Goal: Task Accomplishment & Management: Manage account settings

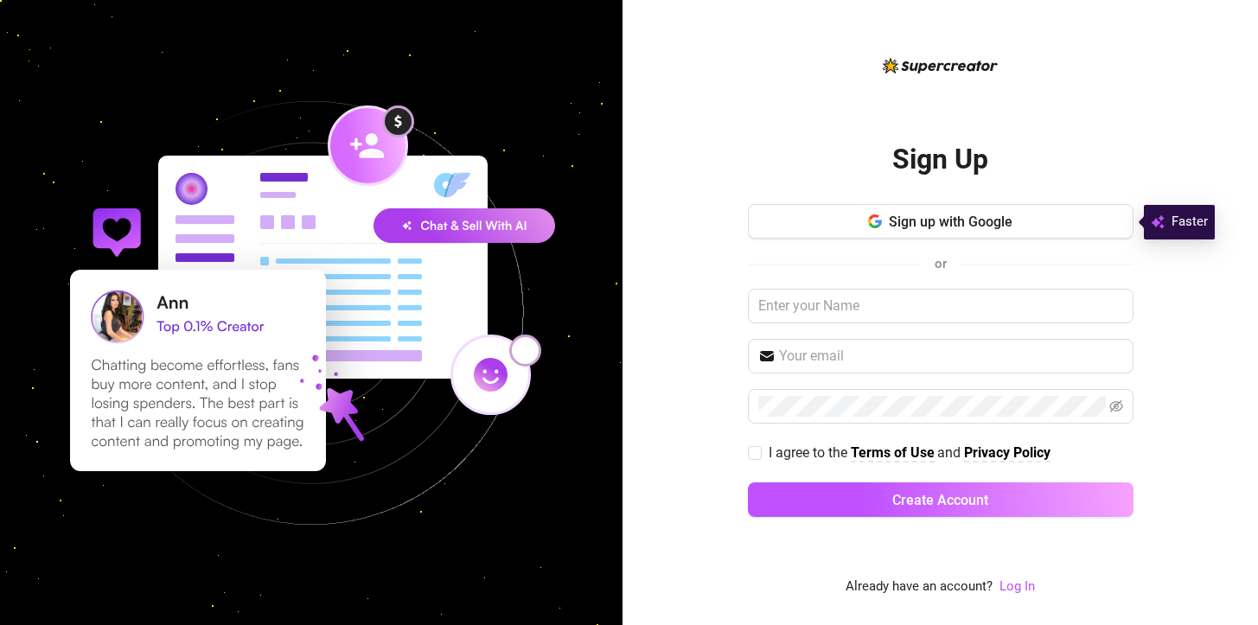
click at [905, 328] on div "Sign up with Google or I agree to the Terms of Use and Privacy Policy Create Ac…" at bounding box center [941, 368] width 386 height 328
click at [910, 310] on input "text" at bounding box center [941, 306] width 386 height 35
click at [1030, 588] on link "Log In" at bounding box center [1016, 586] width 35 height 16
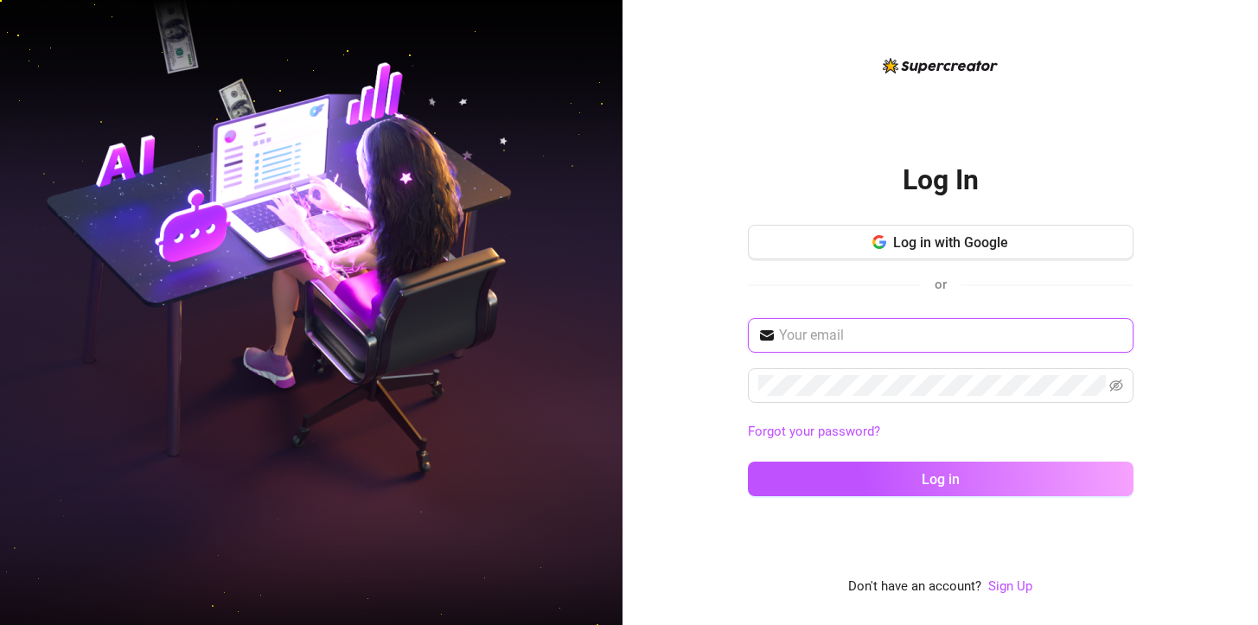
click at [913, 333] on input "text" at bounding box center [951, 335] width 344 height 21
type input "schahar12@gmail.com"
click at [748, 462] on button "Log in" at bounding box center [941, 479] width 386 height 35
